Goal: Submit feedback/report problem

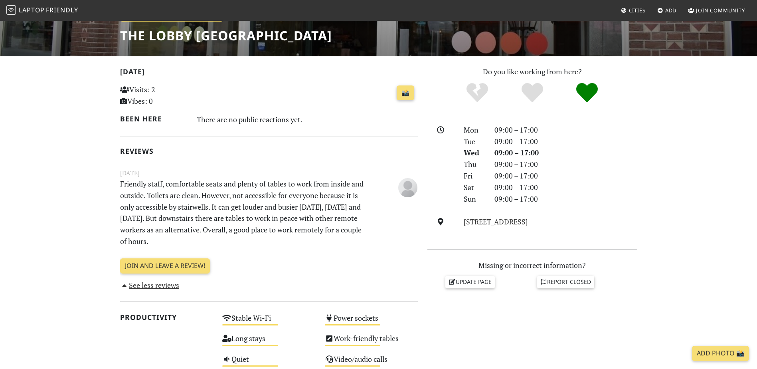
scroll to position [160, 0]
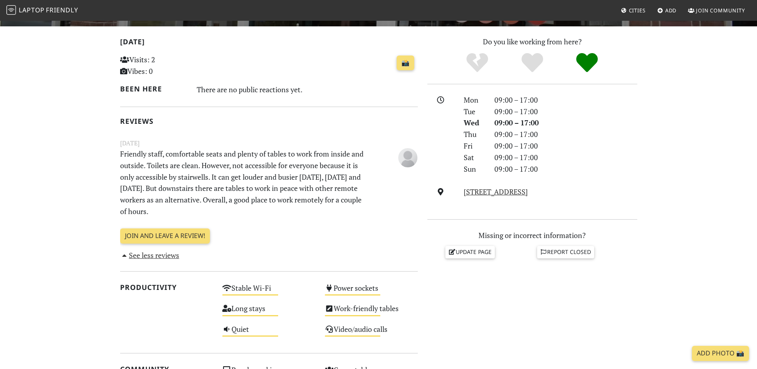
click at [320, 164] on p "Friendly staff, comfortable seats and plenty of tables to work from inside and …" at bounding box center [243, 182] width 256 height 69
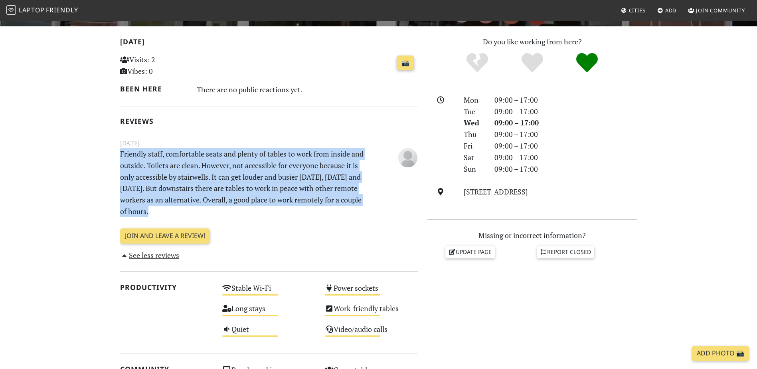
click at [320, 164] on p "Friendly staff, comfortable seats and plenty of tables to work from inside and …" at bounding box center [243, 182] width 256 height 69
drag, startPoint x: 320, startPoint y: 164, endPoint x: 300, endPoint y: 171, distance: 21.6
click at [300, 171] on p "Friendly staff, comfortable seats and plenty of tables to work from inside and …" at bounding box center [243, 182] width 256 height 69
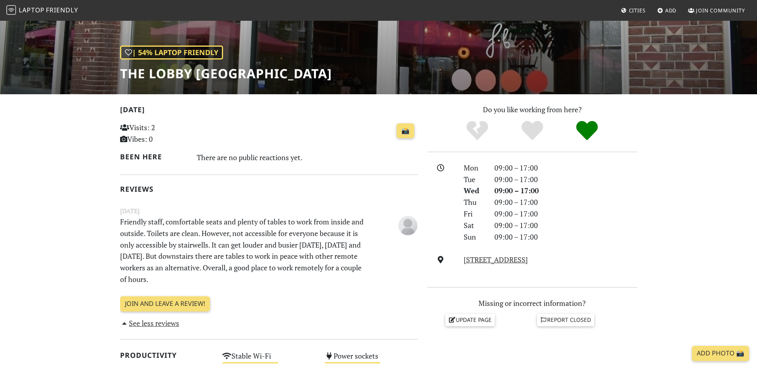
scroll to position [80, 0]
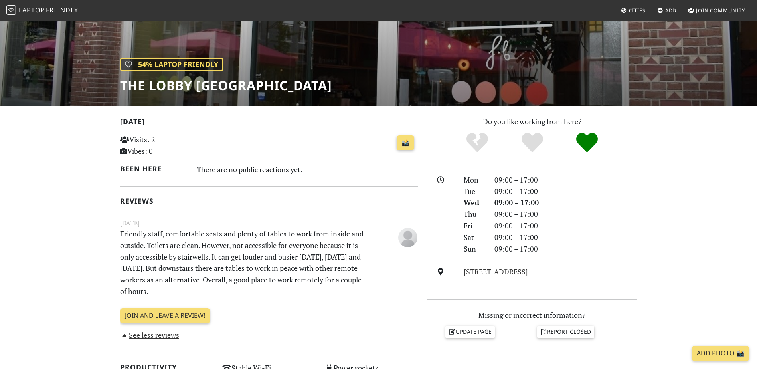
click at [219, 241] on p "Friendly staff, comfortable seats and plenty of tables to work from inside and …" at bounding box center [243, 262] width 256 height 69
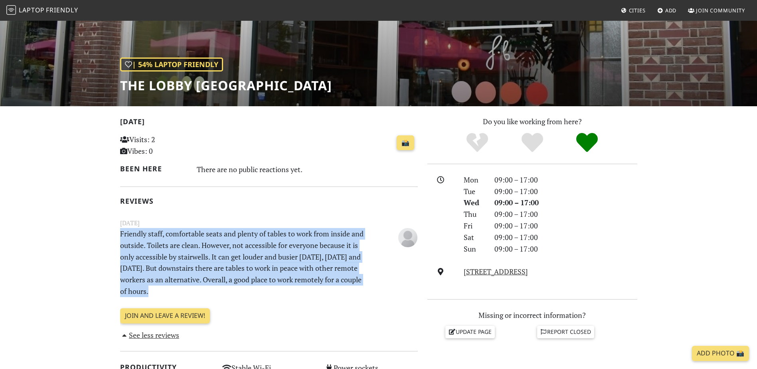
click at [219, 241] on p "Friendly staff, comfortable seats and plenty of tables to work from inside and …" at bounding box center [243, 262] width 256 height 69
drag, startPoint x: 219, startPoint y: 241, endPoint x: 206, endPoint y: 249, distance: 15.7
click at [206, 249] on p "Friendly staff, comfortable seats and plenty of tables to work from inside and …" at bounding box center [243, 262] width 256 height 69
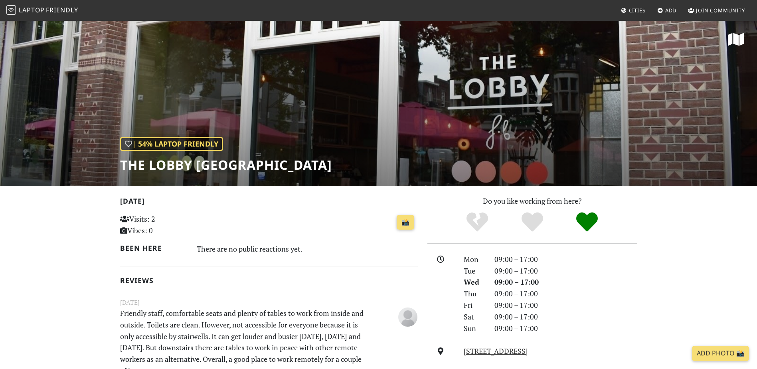
scroll to position [0, 0]
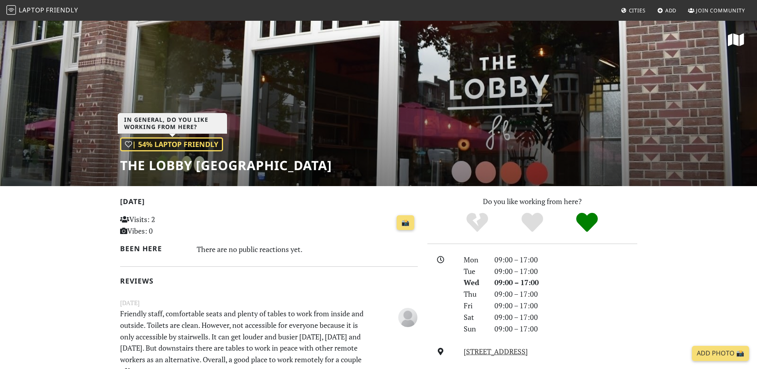
click at [181, 140] on div "| 54% Laptop Friendly" at bounding box center [171, 144] width 103 height 14
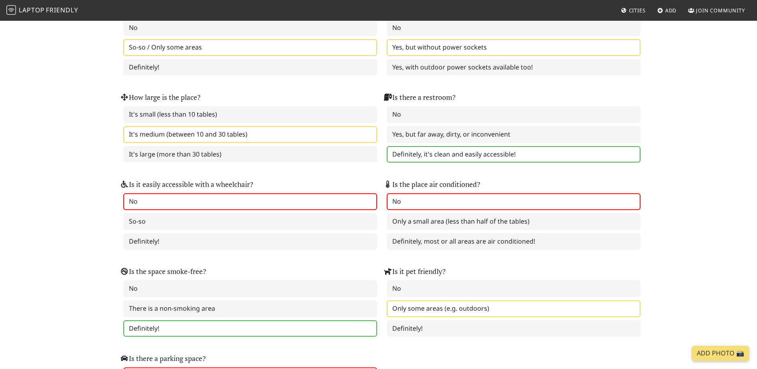
scroll to position [838, 0]
